Goal: Use online tool/utility: Utilize a website feature to perform a specific function

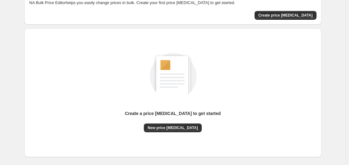
scroll to position [69, 0]
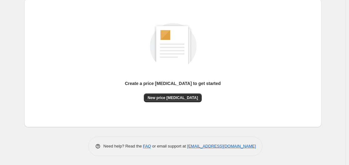
click at [173, 103] on div "Create a price [MEDICAL_DATA] to get started New price [MEDICAL_DATA]" at bounding box center [172, 62] width 287 height 119
click at [173, 99] on span "New price [MEDICAL_DATA]" at bounding box center [172, 97] width 50 height 5
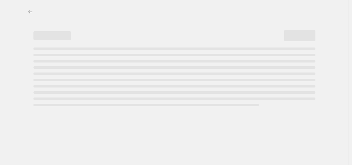
select select "percentage"
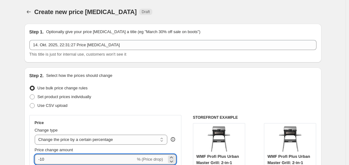
click at [101, 158] on input "-10" at bounding box center [85, 159] width 101 height 10
type input "-1"
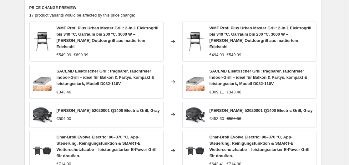
scroll to position [493, 0]
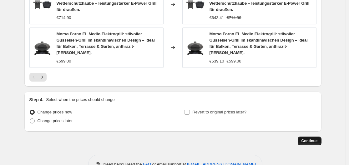
type input "-35"
click at [306, 136] on button "Continue" at bounding box center [309, 140] width 24 height 9
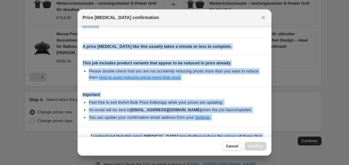
drag, startPoint x: 268, startPoint y: 64, endPoint x: 219, endPoint y: 144, distance: 94.1
click at [256, 154] on div "Price [MEDICAL_DATA] confirmation Confirmation for 14. Okt. 2025, 22:31:27 Pric…" at bounding box center [174, 82] width 194 height 146
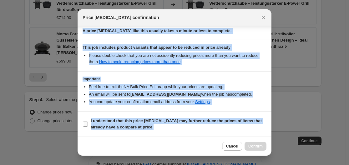
drag, startPoint x: 168, startPoint y: 126, endPoint x: 174, endPoint y: 125, distance: 6.0
click at [169, 126] on span "I understand that this price [MEDICAL_DATA] may further reduce the prices of it…" at bounding box center [179, 124] width 176 height 12
click at [88, 126] on input "I understand that this price [MEDICAL_DATA] may further reduce the prices of it…" at bounding box center [85, 123] width 5 height 5
checkbox input "true"
click at [258, 147] on span "Confirm" at bounding box center [255, 146] width 14 height 5
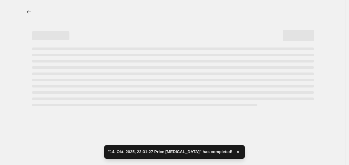
select select "percentage"
